Goal: Task Accomplishment & Management: Complete application form

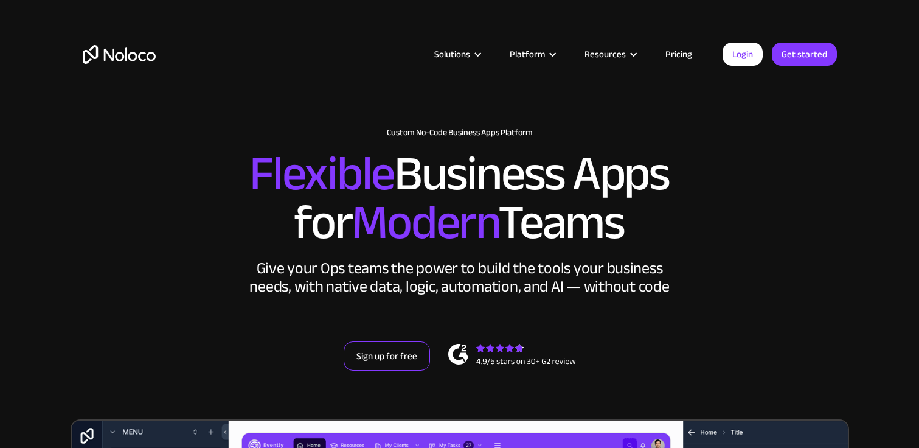
click at [386, 357] on link "Sign up for free" at bounding box center [387, 355] width 86 height 29
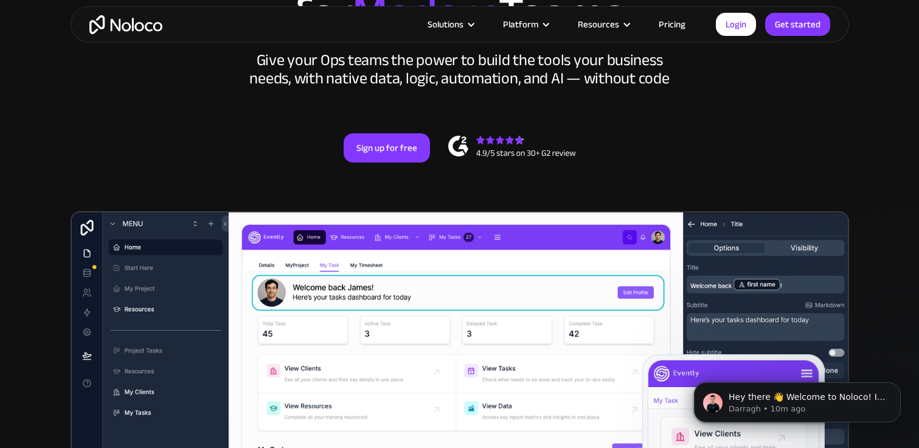
scroll to position [207, 0]
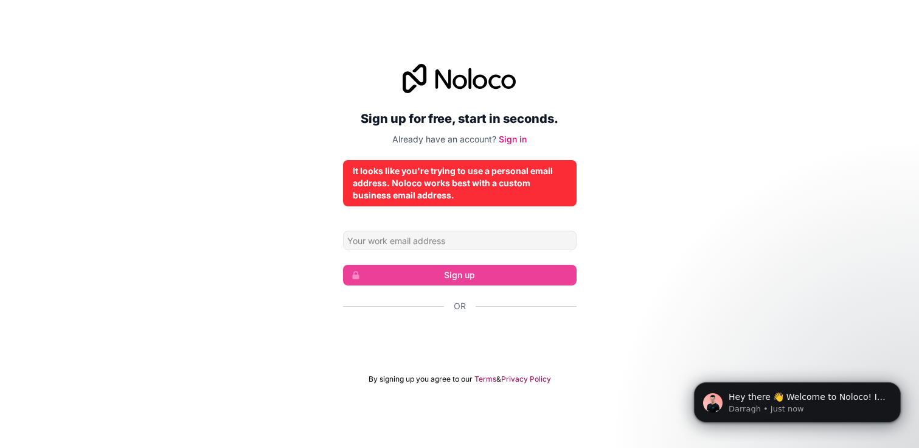
click at [646, 266] on div "Sign up for free, start in seconds. Already have an account? Sign in It looks l…" at bounding box center [459, 224] width 919 height 354
click at [622, 265] on div "Sign up for free, start in seconds. Already have an account? Sign in It looks l…" at bounding box center [459, 224] width 919 height 354
click at [573, 124] on h2 "Sign up for free, start in seconds." at bounding box center [460, 119] width 234 height 22
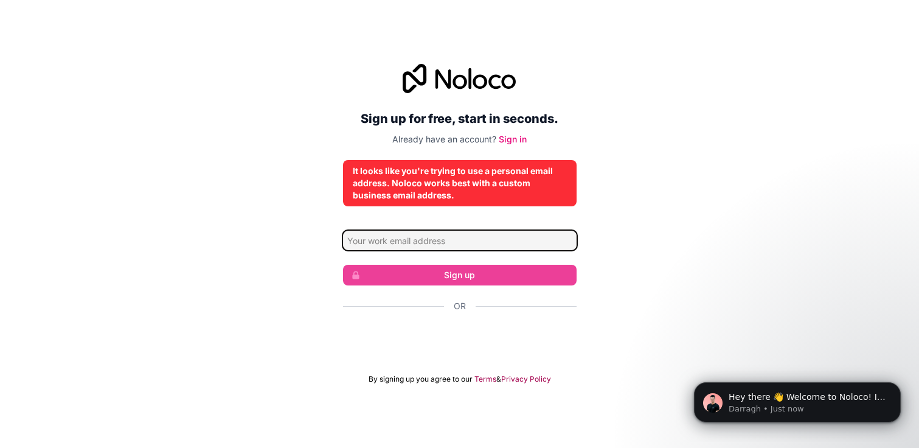
click at [506, 245] on input "Email address" at bounding box center [460, 240] width 234 height 19
click at [500, 241] on input "Email address" at bounding box center [460, 240] width 234 height 19
type input "ashin.cyrilnayakam@mail.bcu.ac.uk"
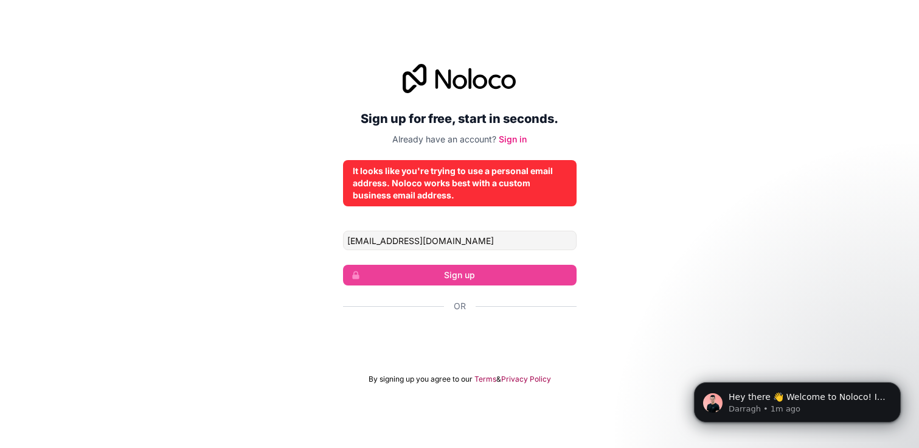
click at [629, 169] on div "Sign up for free, start in seconds. Already have an account? Sign in It looks l…" at bounding box center [459, 224] width 919 height 354
click at [517, 139] on link "Sign in" at bounding box center [513, 139] width 28 height 10
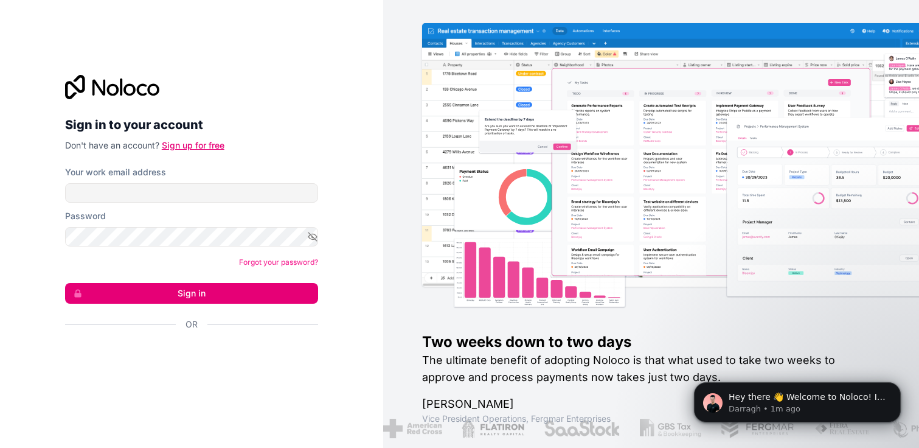
click at [197, 143] on link "Sign up for free" at bounding box center [193, 145] width 63 height 10
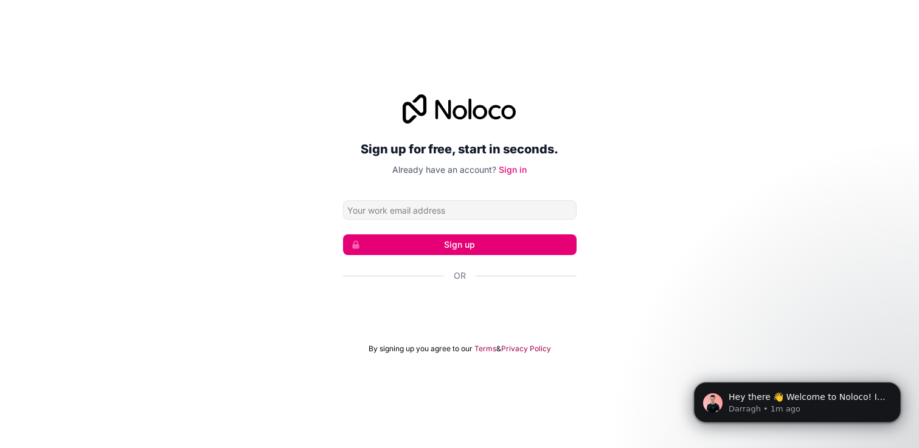
click at [428, 205] on input "Email address" at bounding box center [460, 209] width 234 height 19
type input "ashin.cyrilnayakam@mail.bcu.ac.uk"
click at [520, 239] on button "Sign up" at bounding box center [460, 244] width 234 height 21
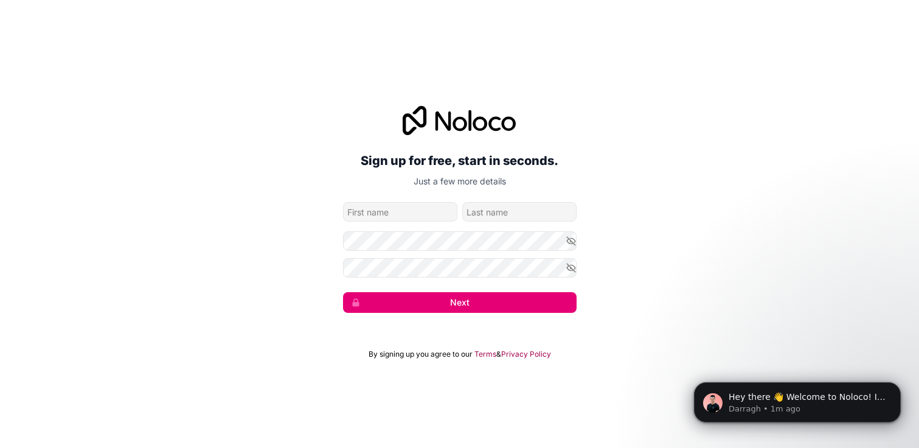
click at [444, 211] on input "given-name" at bounding box center [400, 211] width 114 height 19
type input "Ashin Rijay"
type input "Cyril Nayakam"
click at [571, 239] on icon "button" at bounding box center [571, 240] width 11 height 11
click at [571, 268] on icon "button" at bounding box center [571, 267] width 9 height 9
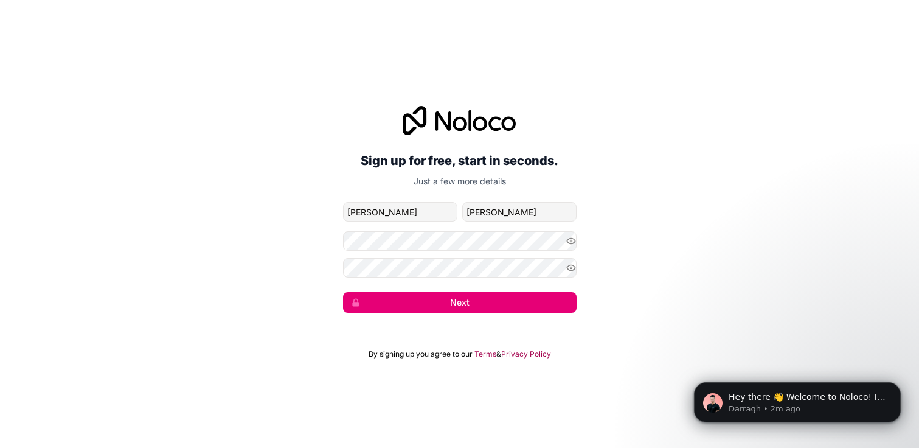
click at [531, 306] on button "Next" at bounding box center [460, 302] width 234 height 21
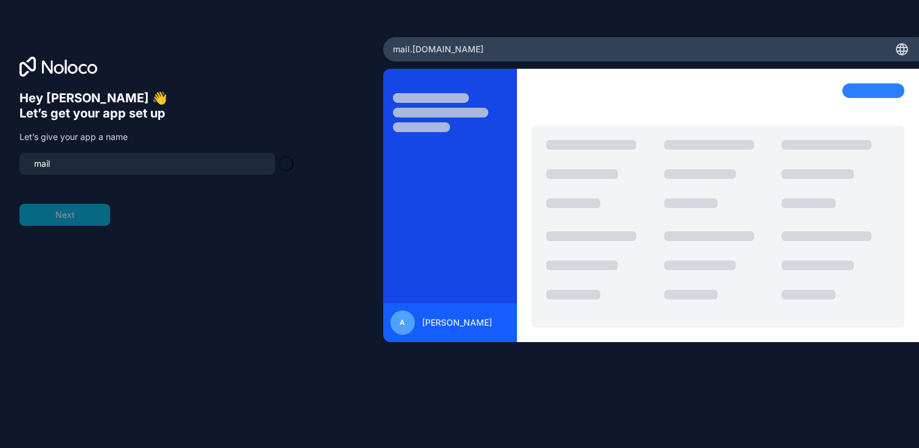
type input "mail-os"
click at [78, 222] on button "Next" at bounding box center [64, 215] width 91 height 22
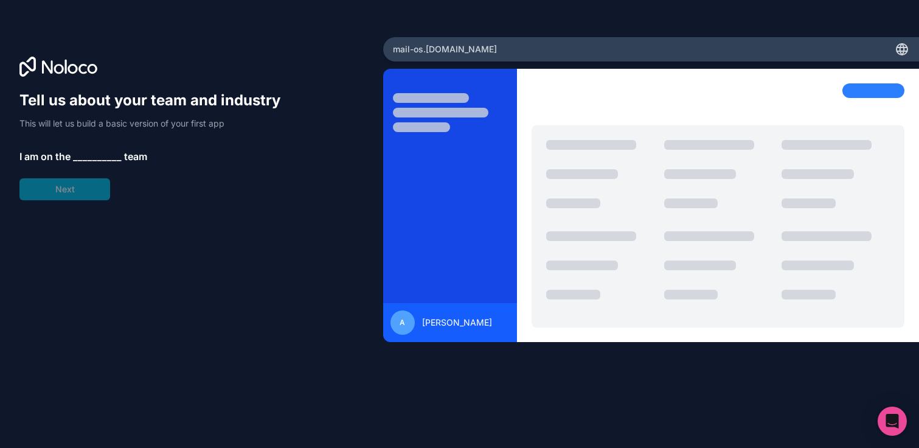
click at [91, 192] on div "Tell us about your team and industry This will let us build a basic version of …" at bounding box center [155, 146] width 273 height 110
click at [105, 155] on span "__________" at bounding box center [97, 156] width 49 height 15
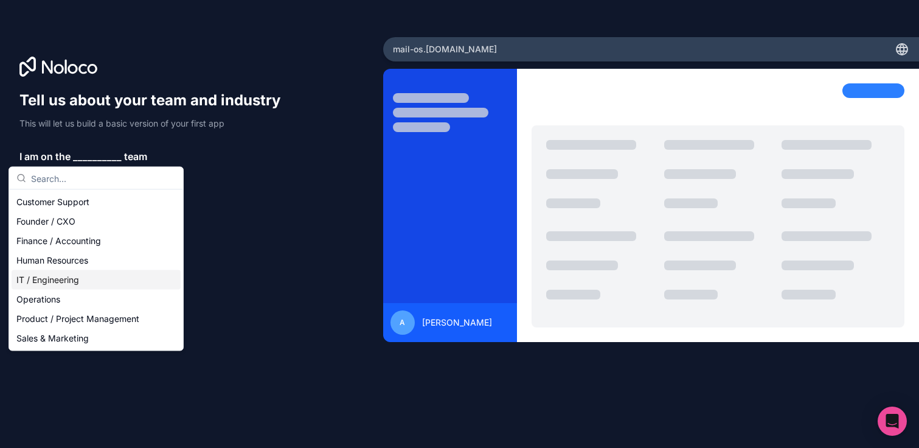
click at [87, 282] on div "IT / Engineering" at bounding box center [96, 279] width 169 height 19
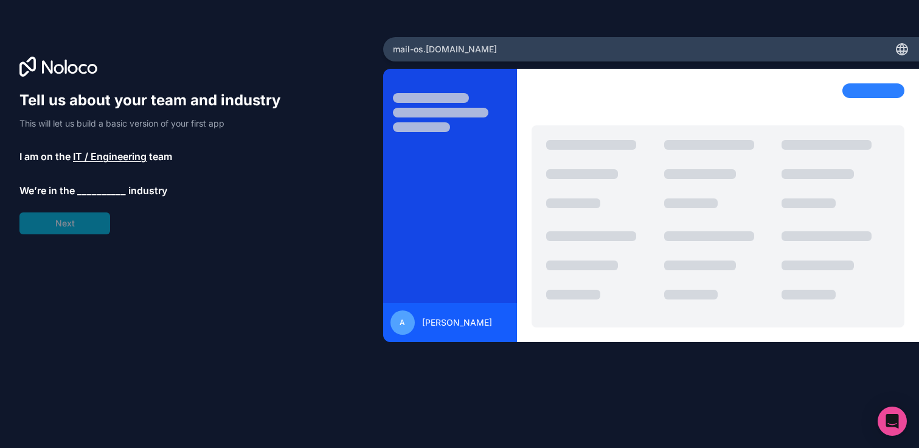
click at [103, 190] on span "__________" at bounding box center [101, 190] width 49 height 15
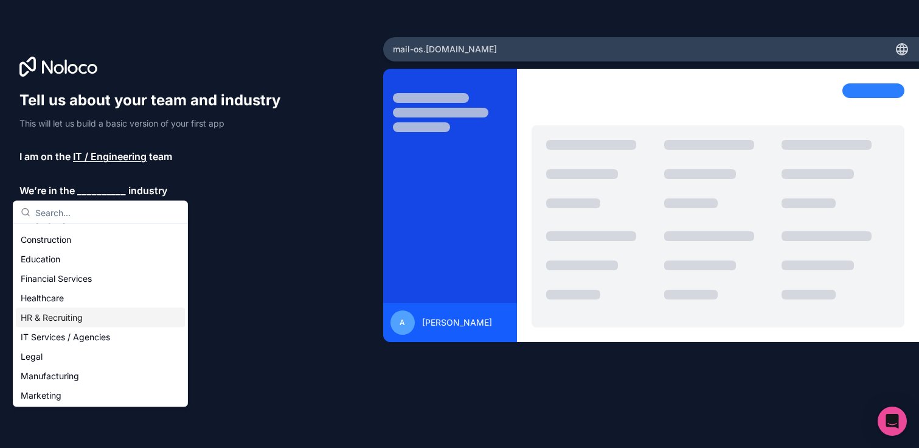
scroll to position [33, 0]
click at [117, 341] on div "IT Services / Agencies" at bounding box center [100, 338] width 169 height 19
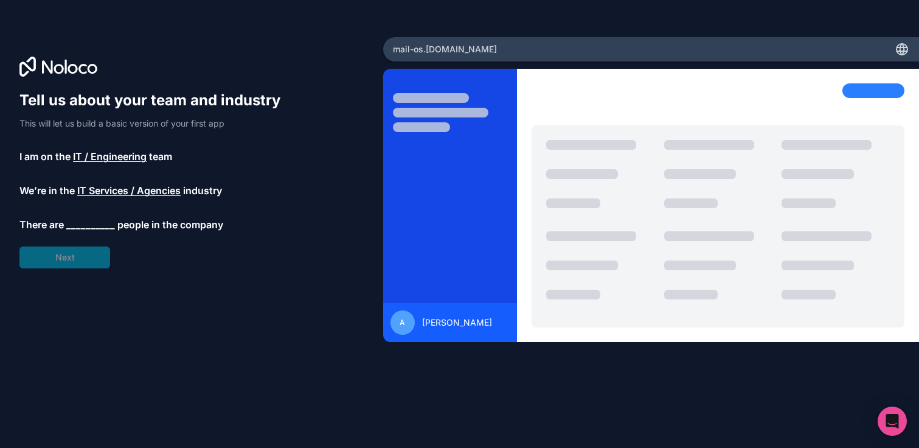
click at [89, 221] on span "__________" at bounding box center [90, 224] width 49 height 15
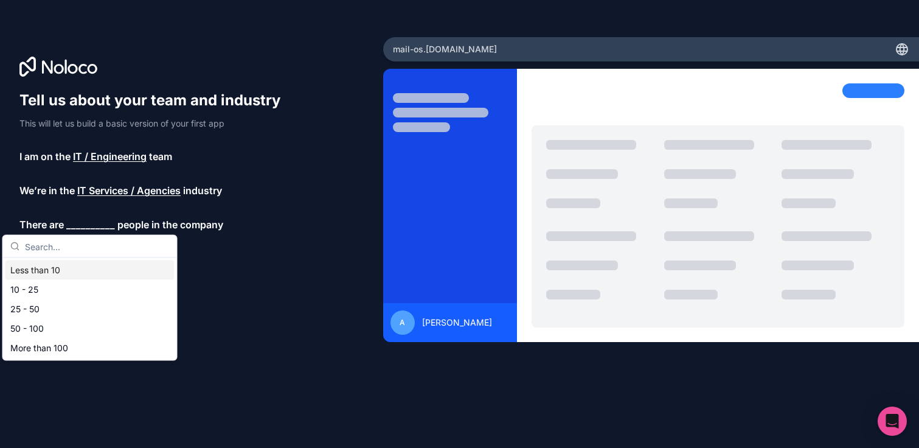
click at [100, 260] on div "Less than 10" at bounding box center [89, 269] width 169 height 19
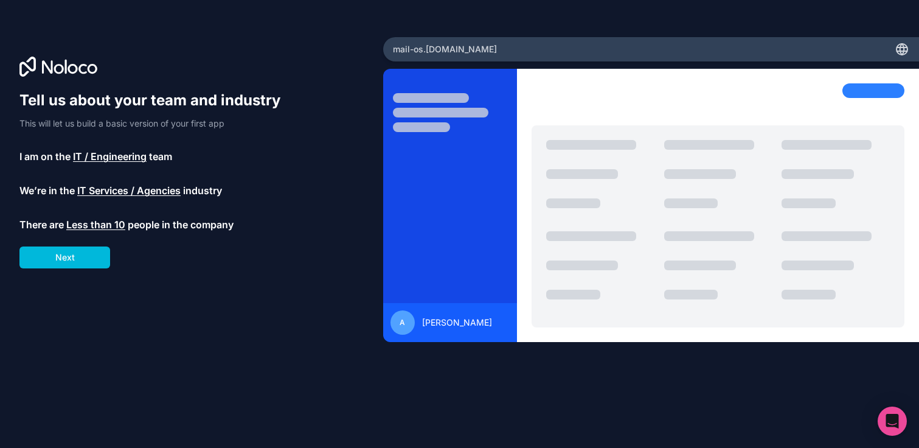
click at [106, 156] on span "IT / Engineering" at bounding box center [110, 156] width 74 height 15
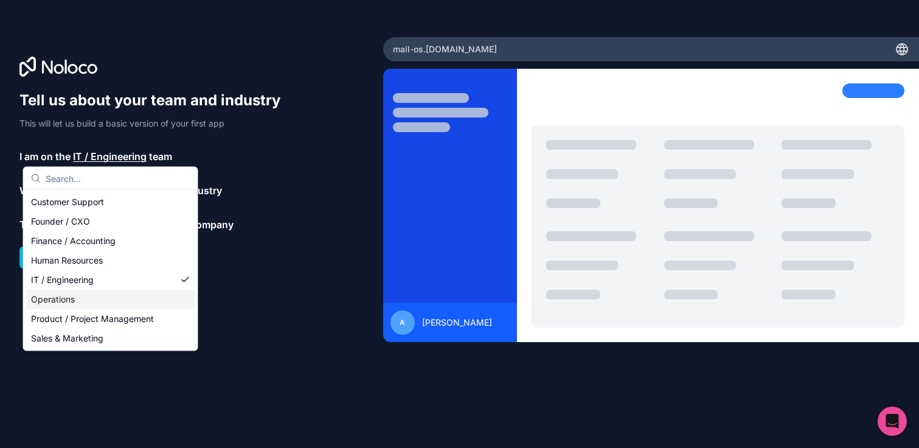
click at [263, 329] on div "Tell us about your team and industry This will let us build a basic version of …" at bounding box center [191, 241] width 344 height 300
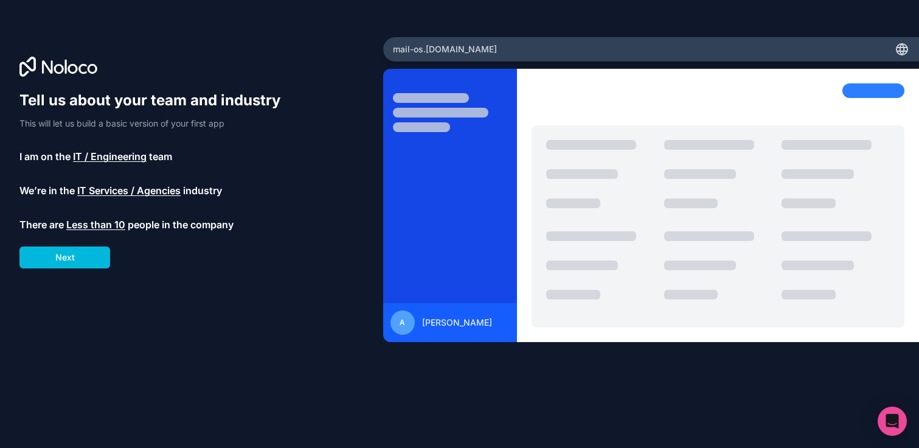
click at [83, 258] on button "Next" at bounding box center [64, 257] width 91 height 22
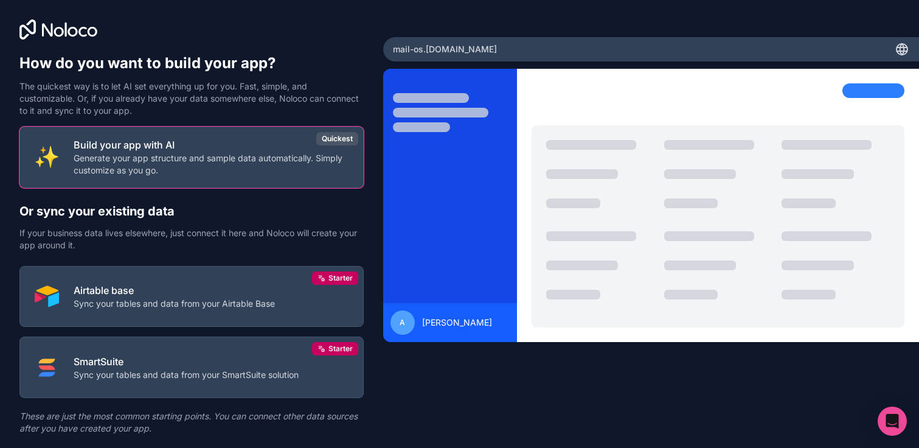
scroll to position [33, 0]
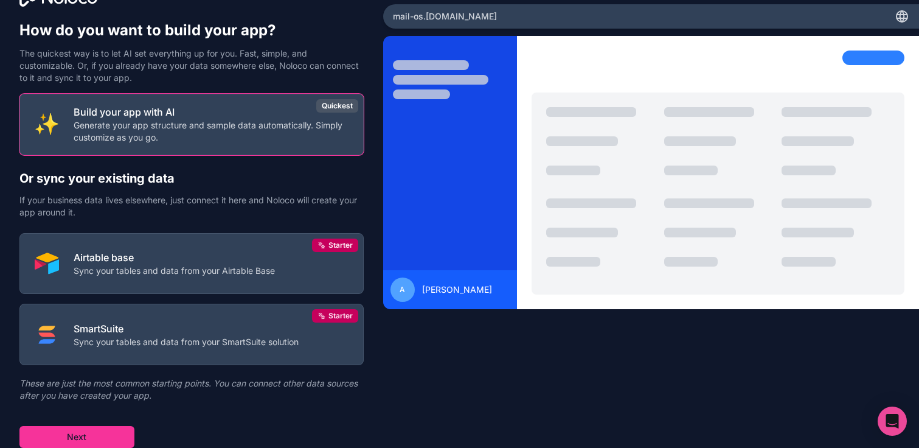
click at [102, 429] on button "Next" at bounding box center [76, 437] width 115 height 22
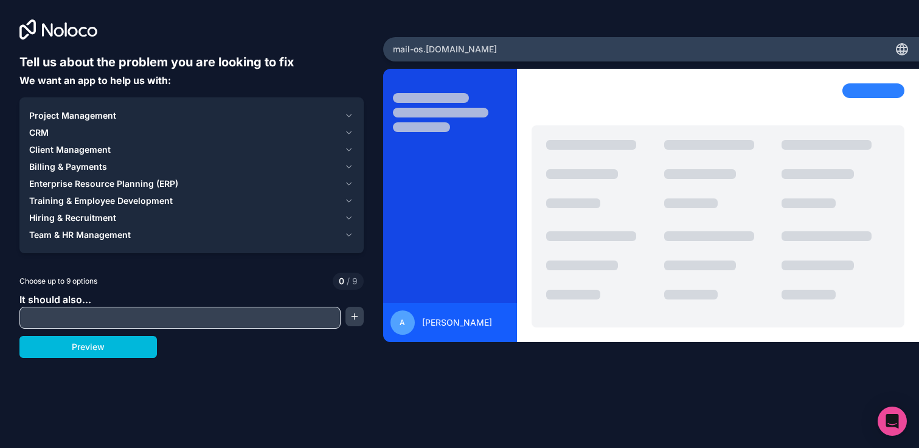
click at [266, 315] on input "text" at bounding box center [180, 317] width 315 height 17
click at [124, 116] on div "Project Management" at bounding box center [184, 116] width 310 height 12
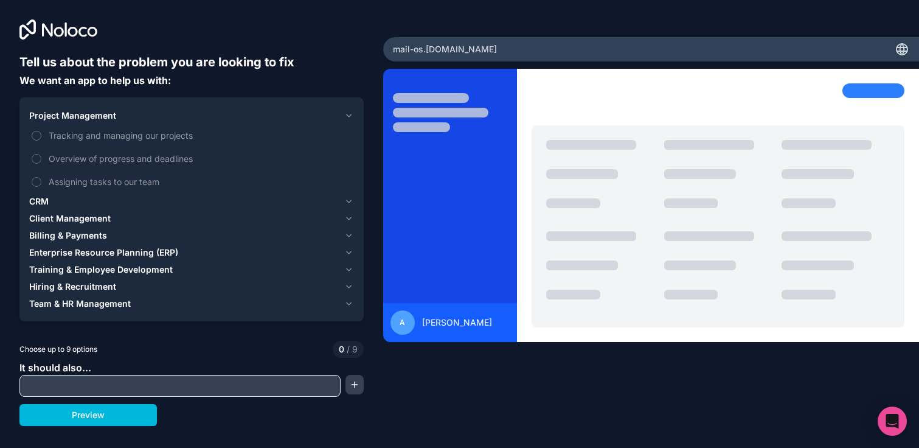
click at [124, 116] on div "Project Management" at bounding box center [184, 116] width 310 height 12
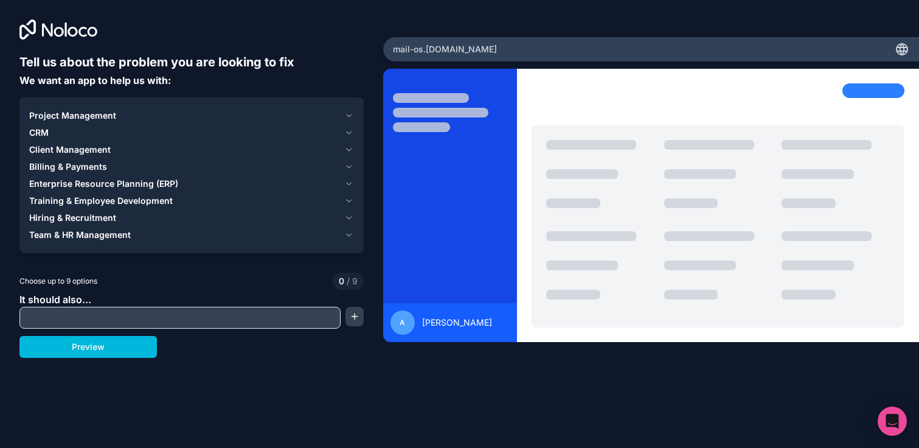
click at [346, 133] on icon "button" at bounding box center [348, 133] width 9 height 10
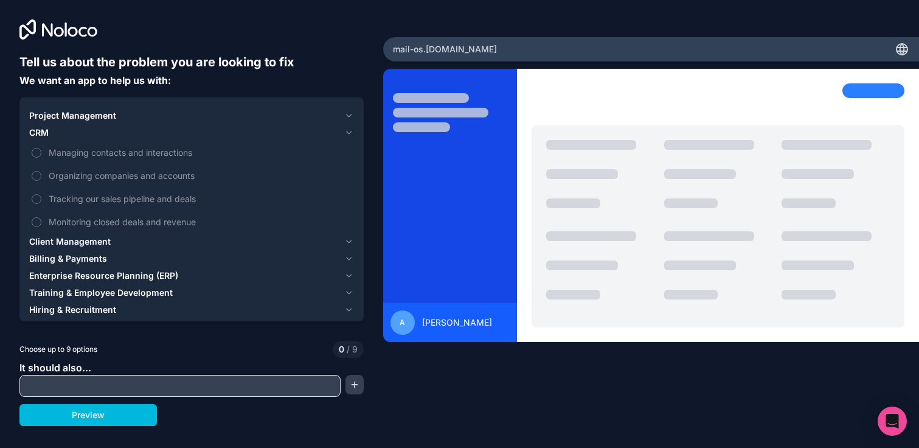
click at [346, 133] on icon "button" at bounding box center [348, 133] width 9 height 10
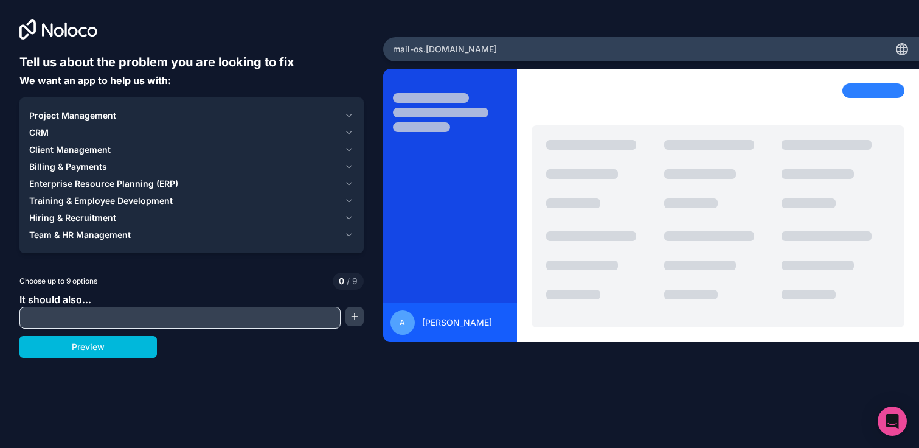
click at [327, 200] on div "Training & Employee Development" at bounding box center [184, 201] width 310 height 12
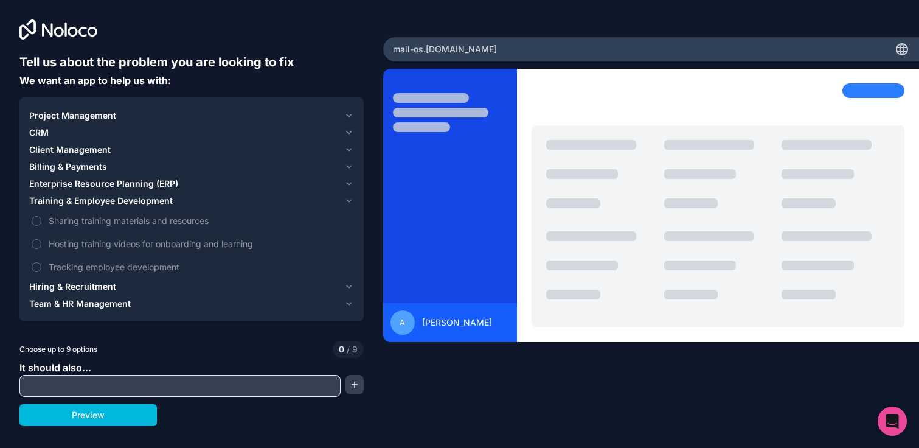
click at [34, 215] on label "Sharing training materials and resources" at bounding box center [191, 220] width 325 height 23
click at [34, 216] on button "Sharing training materials and resources" at bounding box center [37, 221] width 10 height 10
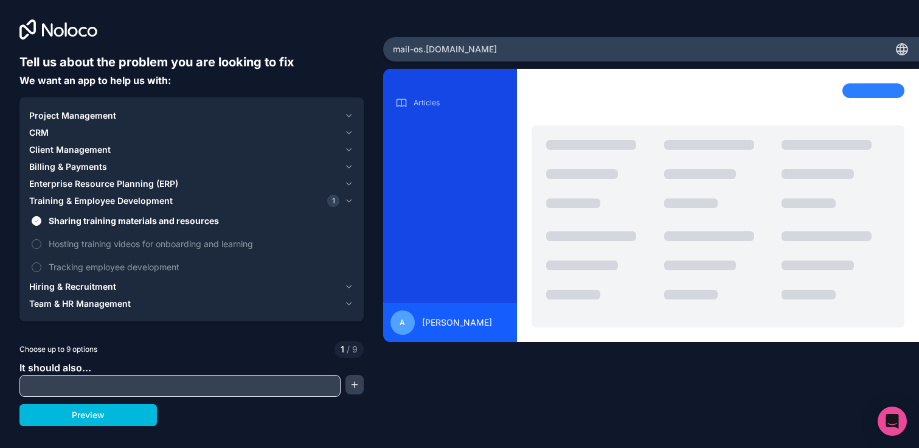
click at [230, 352] on div "Choose up to 9 options 1 / 9" at bounding box center [191, 349] width 344 height 17
click at [146, 416] on button "Preview" at bounding box center [88, 415] width 138 height 22
click at [352, 202] on icon "button" at bounding box center [348, 201] width 9 height 10
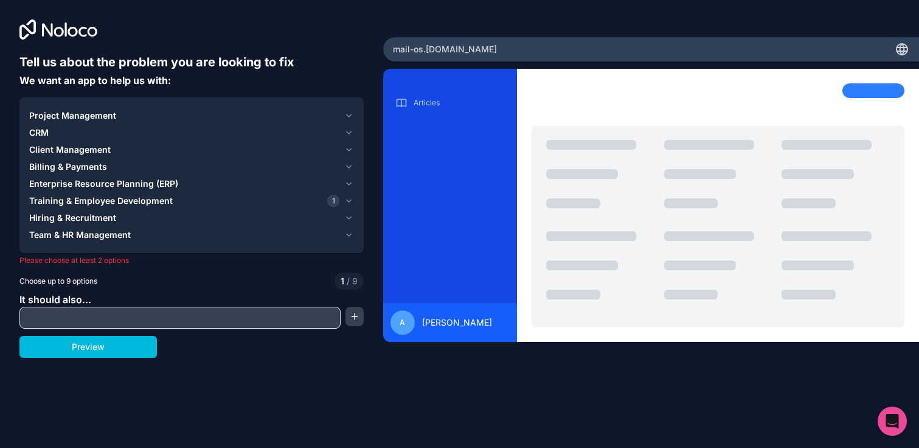
click at [347, 203] on icon "button" at bounding box center [348, 201] width 9 height 10
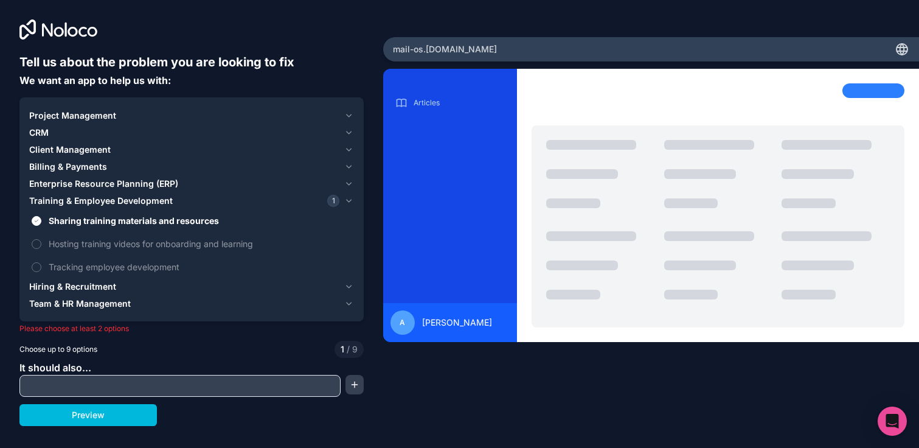
click at [42, 270] on label "Tracking employee development" at bounding box center [191, 267] width 325 height 23
click at [41, 270] on button "Tracking employee development" at bounding box center [37, 267] width 10 height 10
click at [96, 414] on button "Preview" at bounding box center [88, 415] width 138 height 22
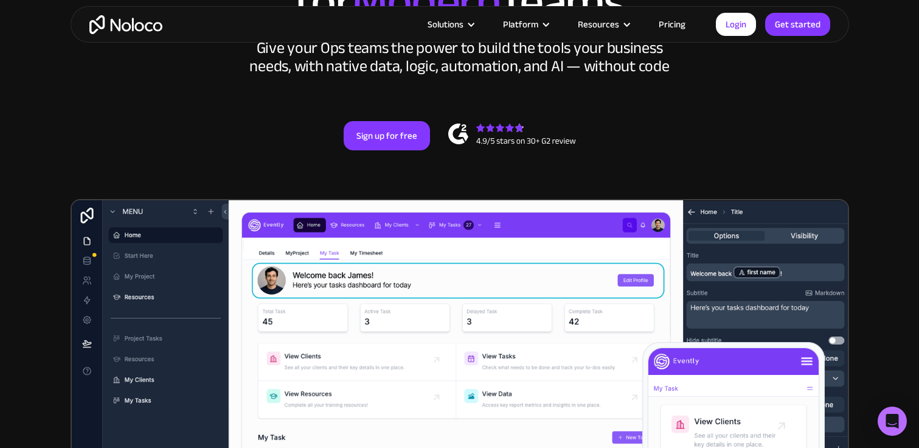
scroll to position [218, 0]
